Goal: Information Seeking & Learning: Learn about a topic

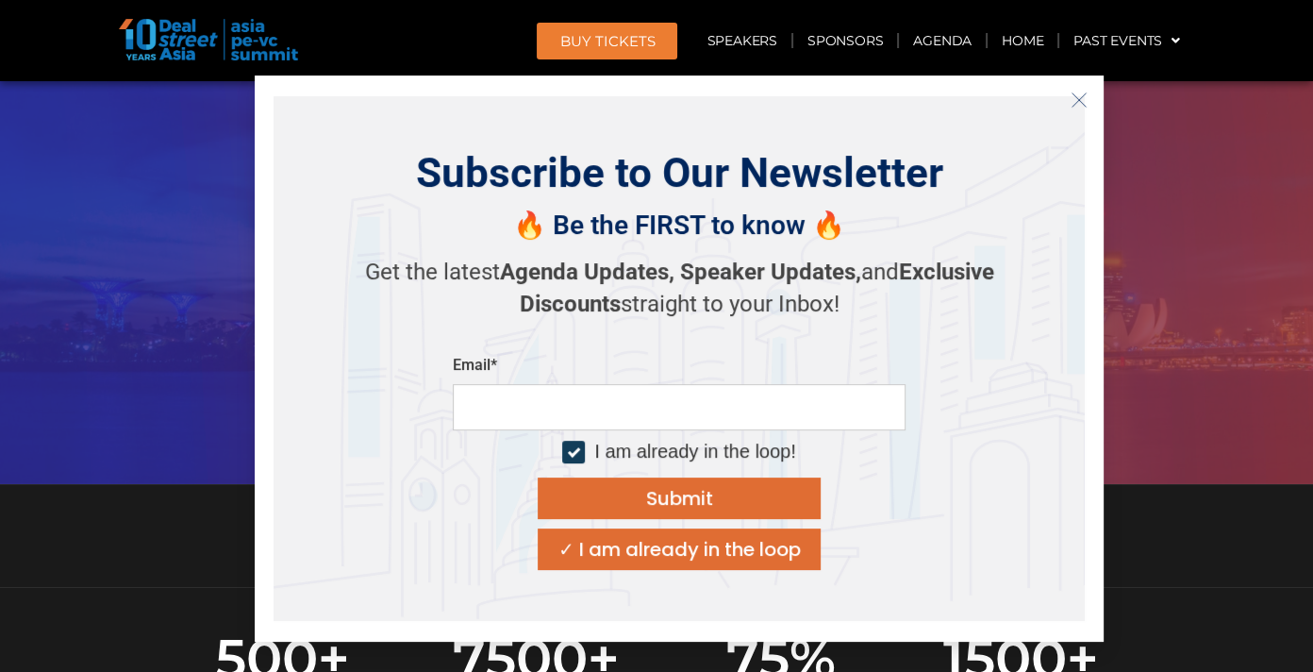
scroll to position [317, 0]
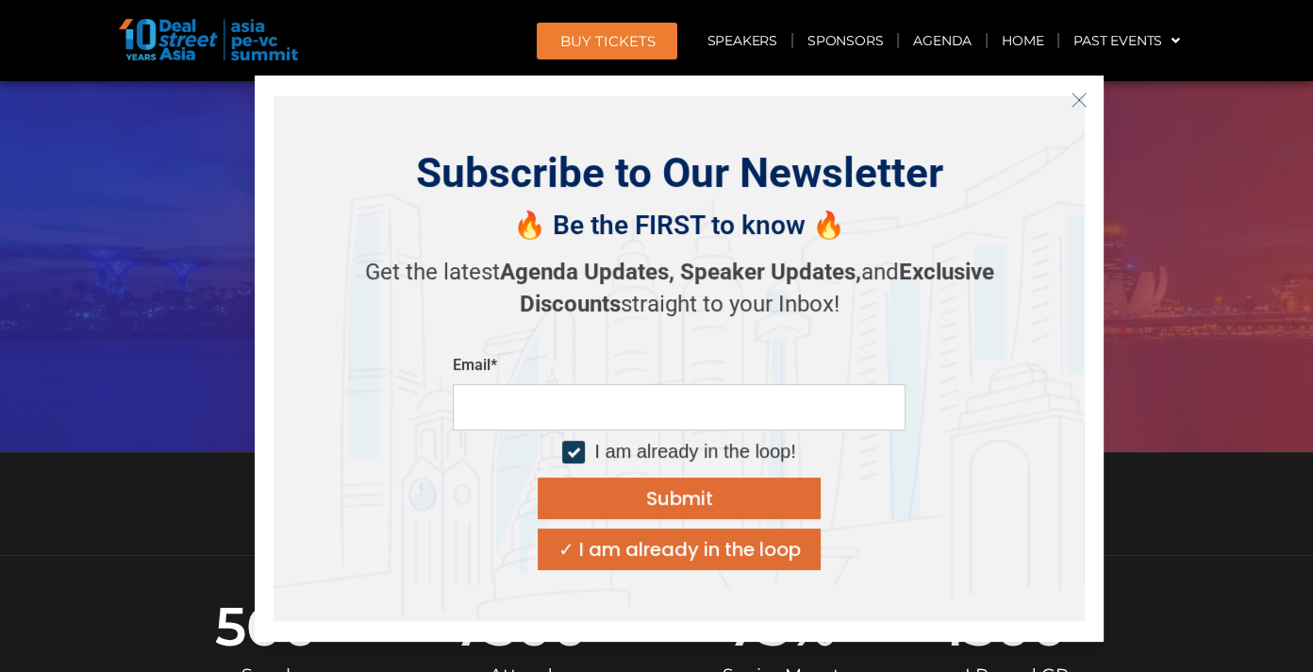
click at [1071, 101] on icon "Close" at bounding box center [1079, 100] width 17 height 17
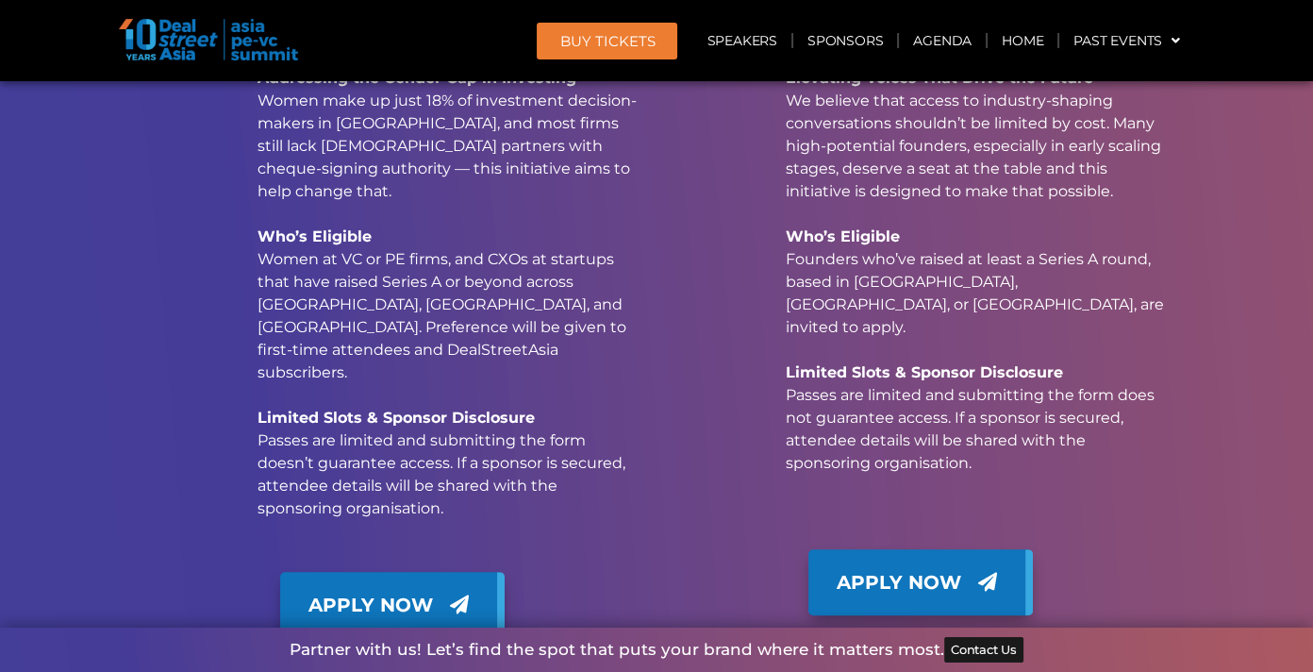
scroll to position [19108, 0]
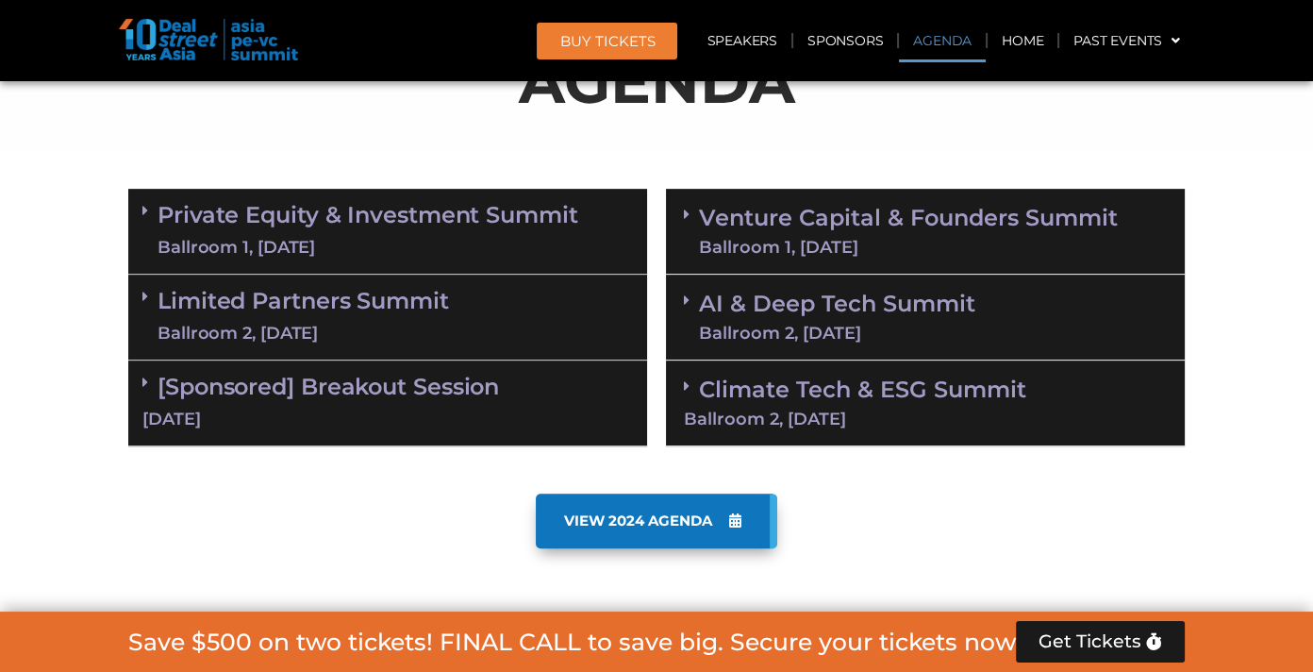
scroll to position [1066, 0]
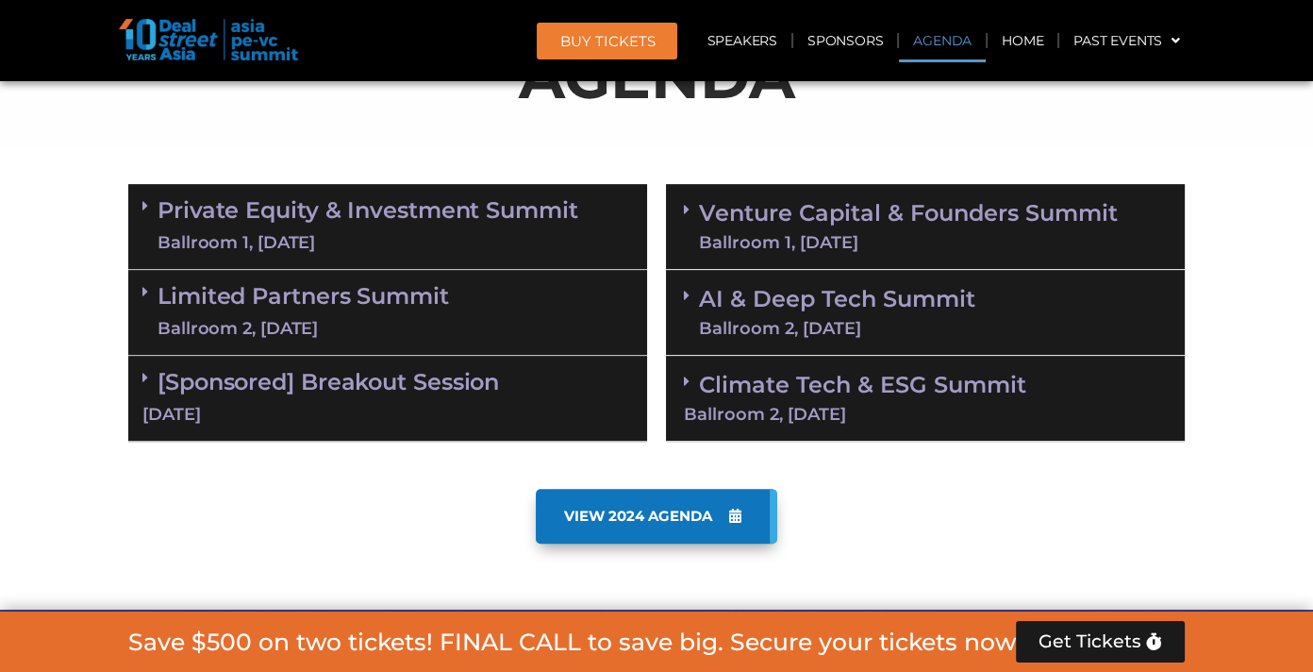
click at [902, 313] on link "AI & Deep Tech Summit Ballroom 2, 11 Sept" at bounding box center [837, 312] width 276 height 49
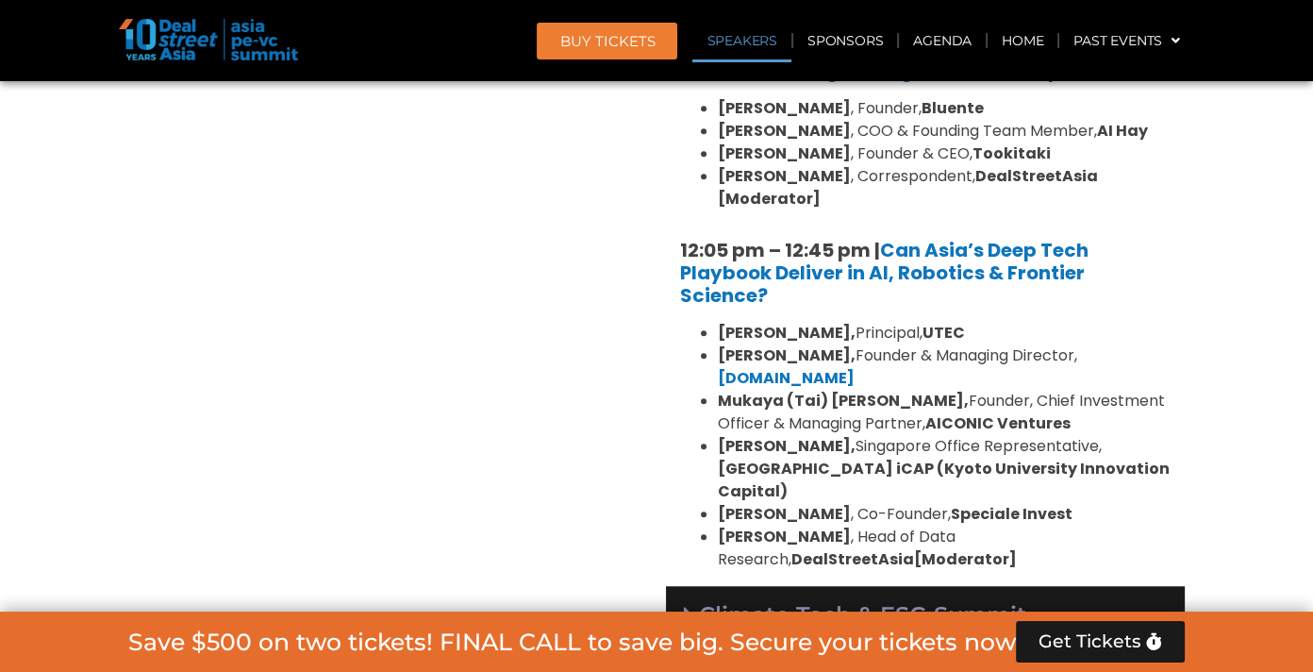
scroll to position [1858, 0]
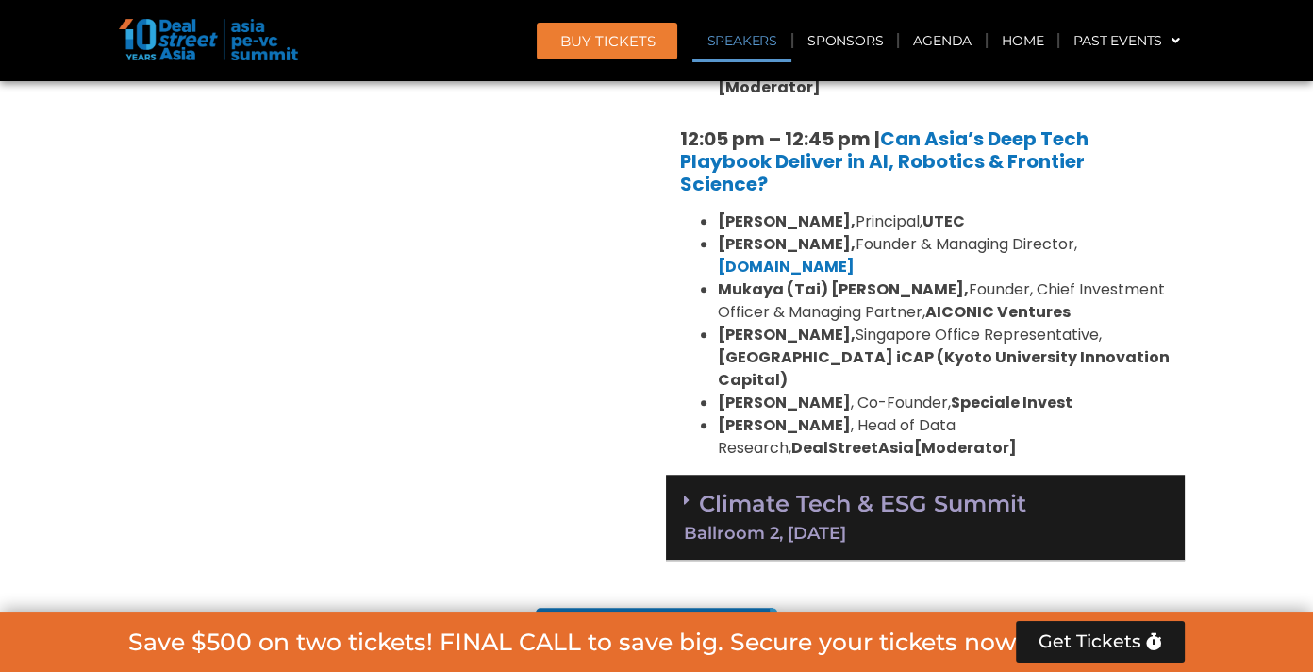
click at [939, 490] on link "Climate Tech & ESG Summit Ballroom 2, 11 Sept" at bounding box center [925, 516] width 483 height 52
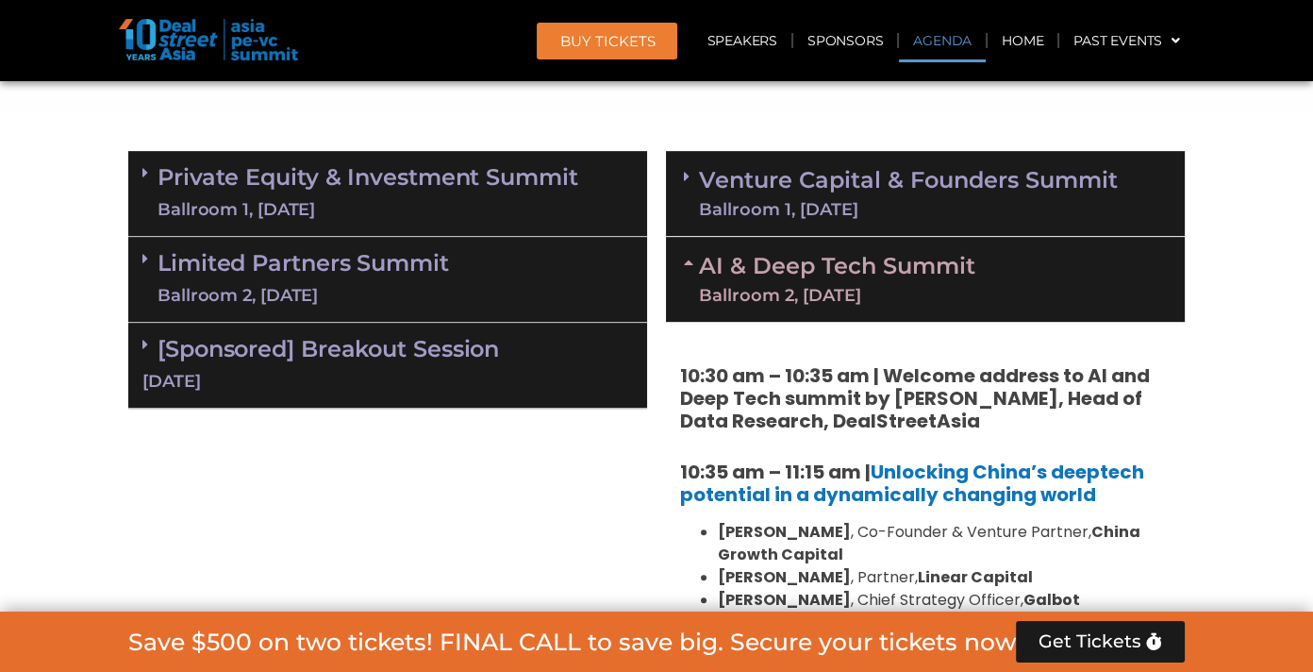
scroll to position [1066, 0]
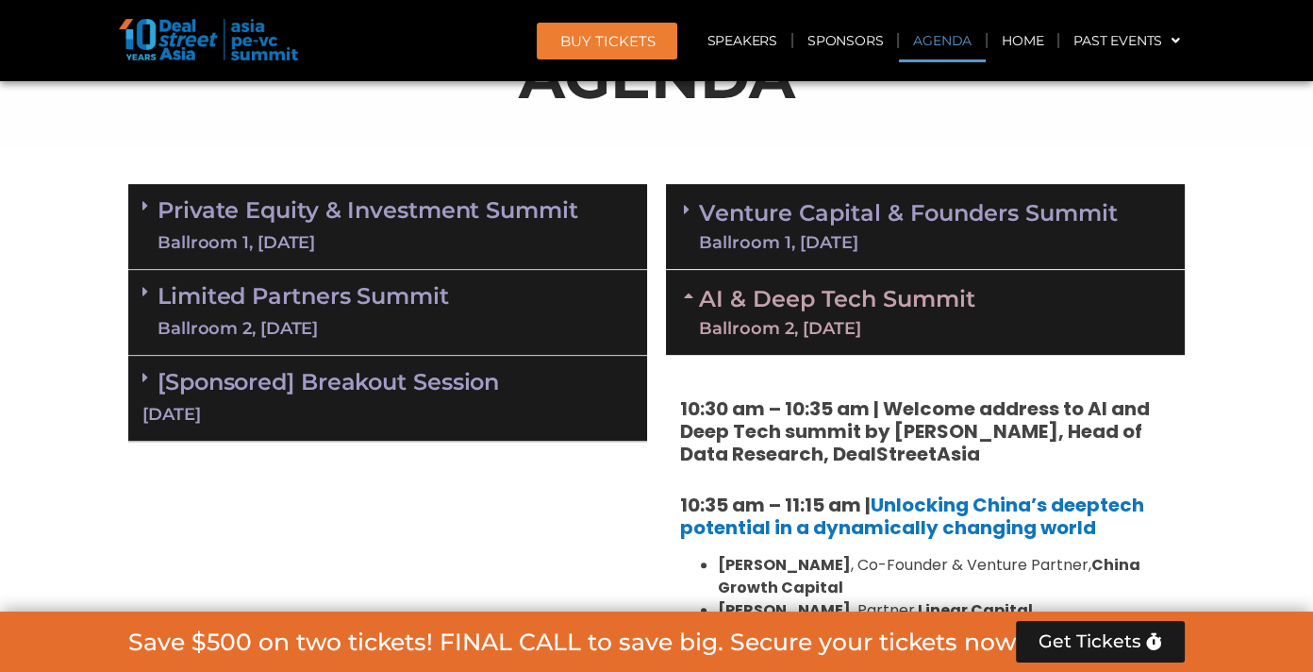
click at [367, 241] on div "Ballroom 1, [DATE]" at bounding box center [368, 243] width 421 height 24
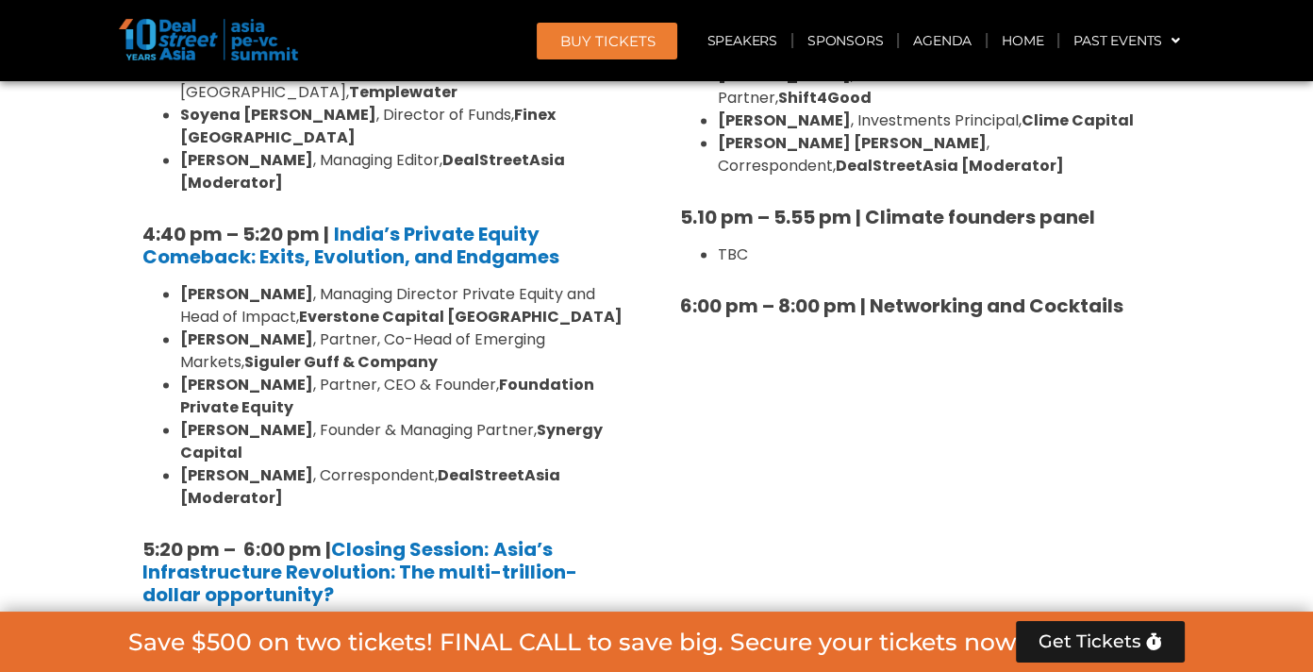
scroll to position [3669, 0]
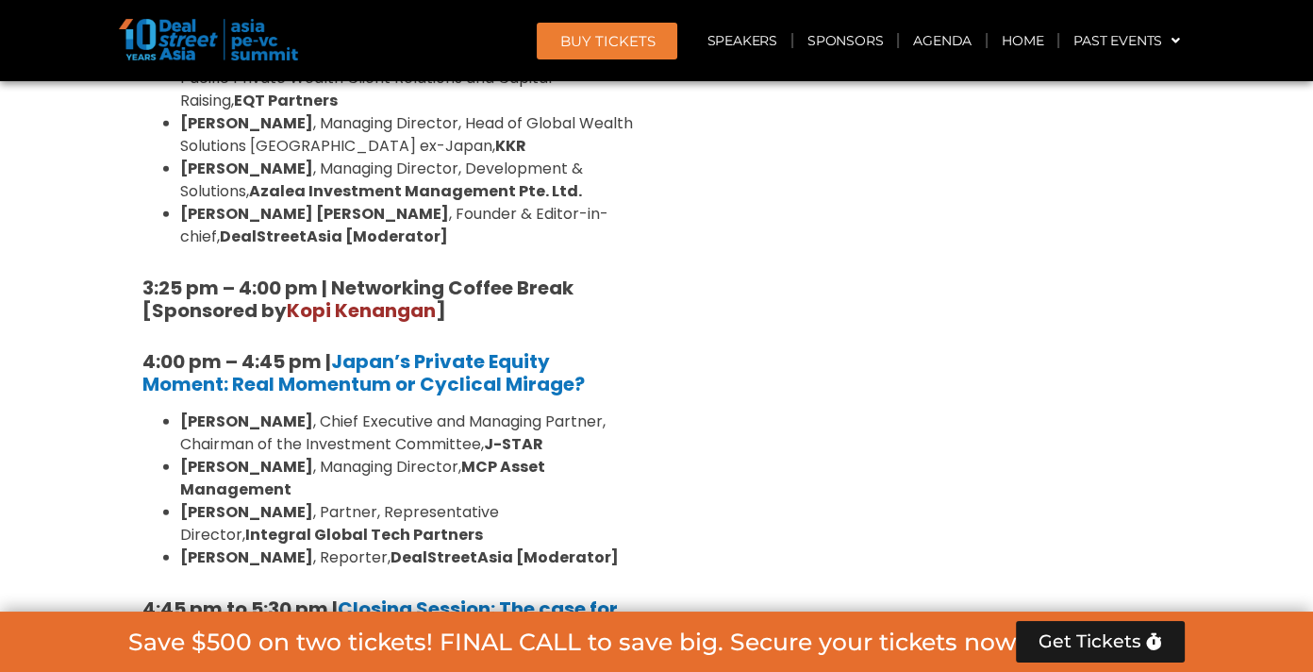
scroll to position [5707, 0]
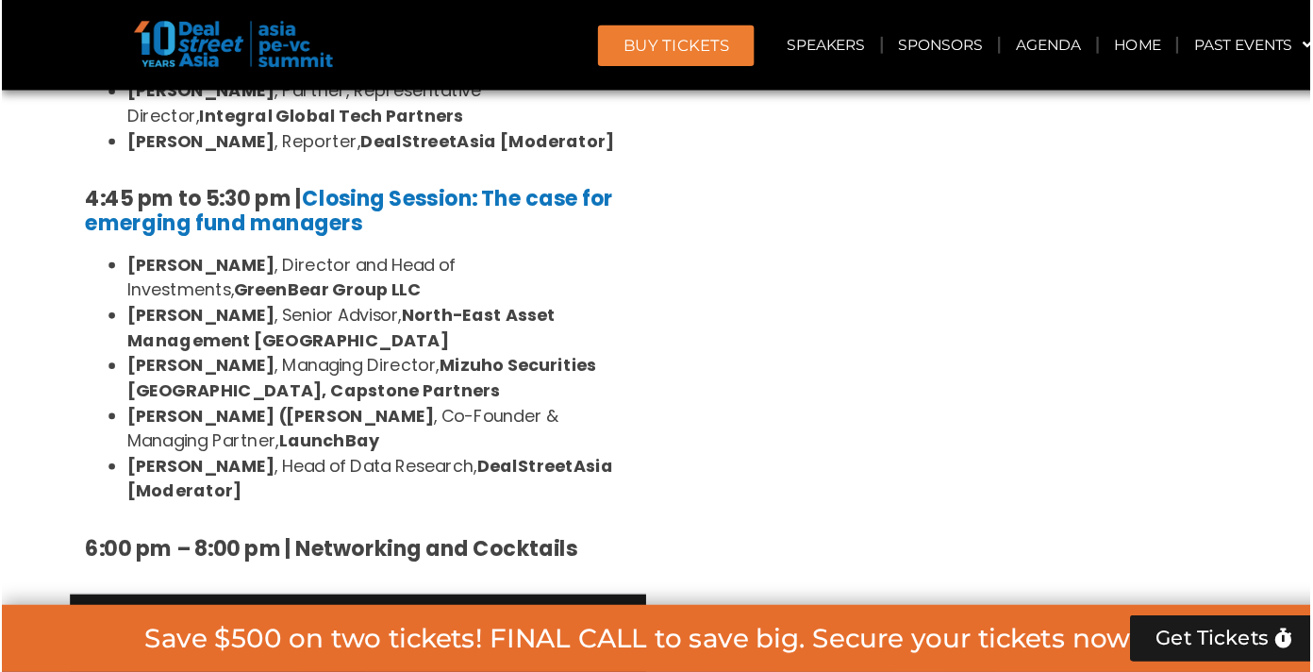
scroll to position [6046, 0]
